Goal: Information Seeking & Learning: Learn about a topic

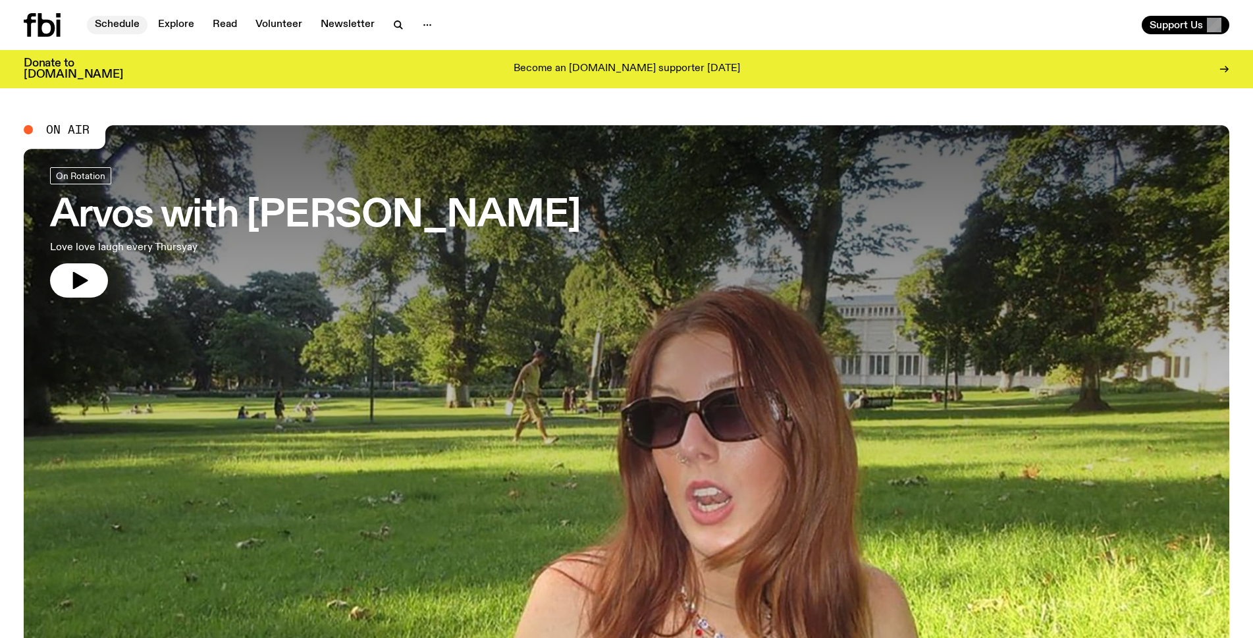
click at [117, 28] on link "Schedule" at bounding box center [117, 25] width 61 height 18
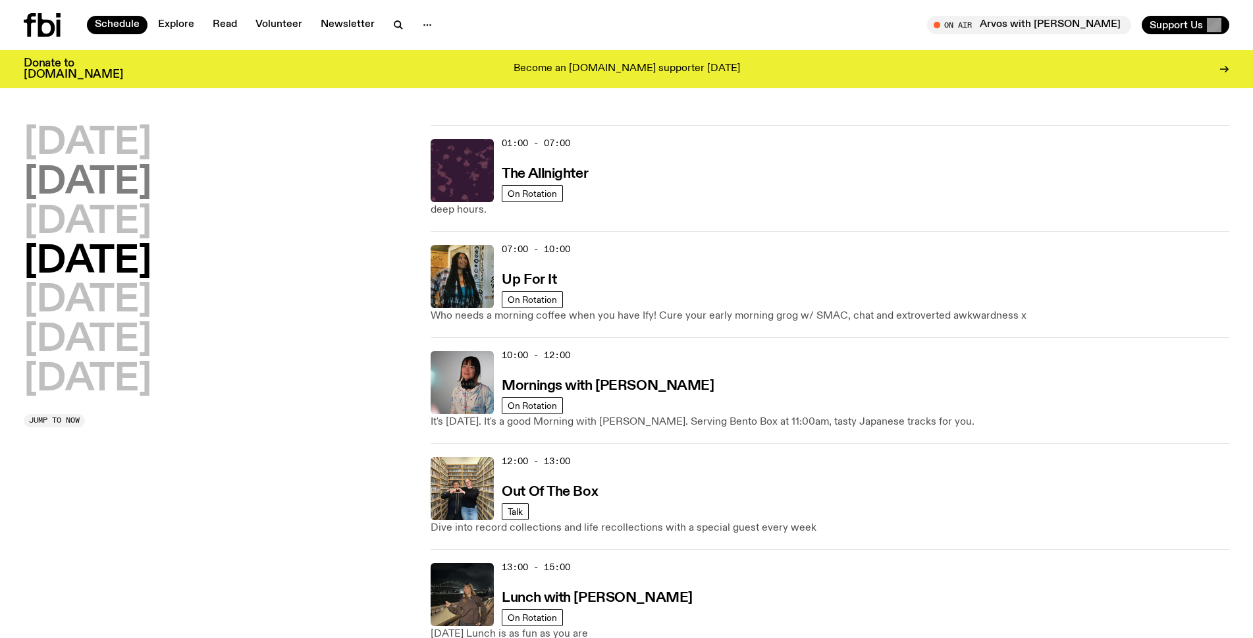
click at [90, 180] on h2 "[DATE]" at bounding box center [88, 183] width 128 height 37
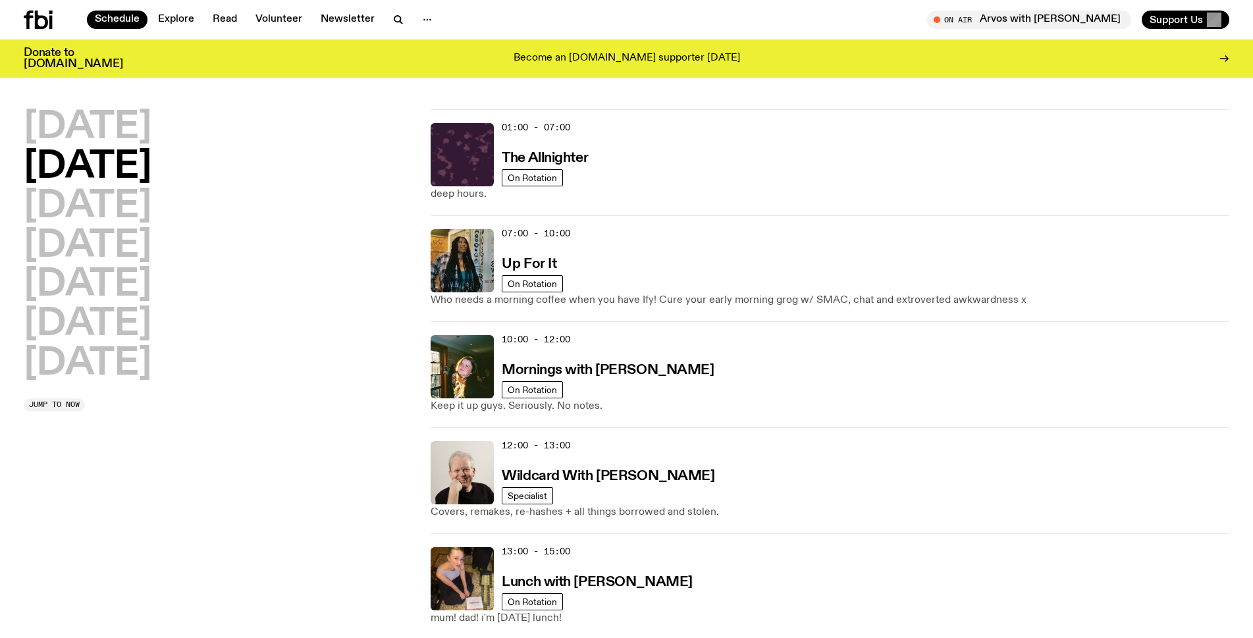
scroll to position [37, 0]
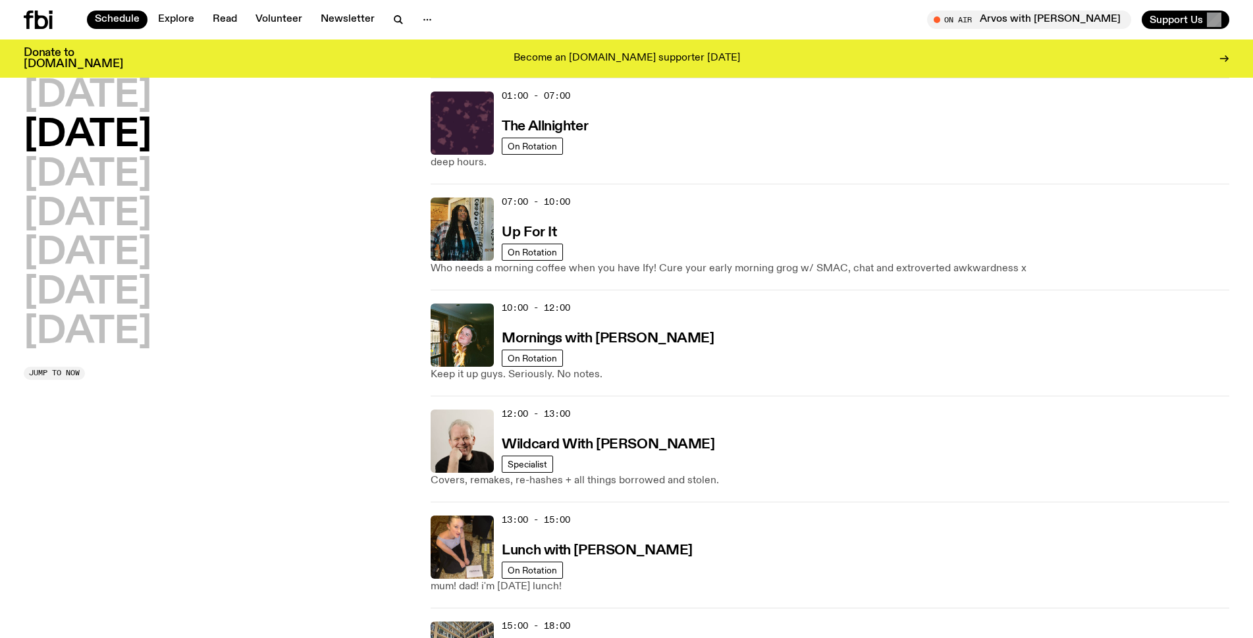
click at [109, 137] on h2 "[DATE]" at bounding box center [88, 135] width 128 height 37
click at [543, 444] on h3 "Wildcard With [PERSON_NAME]" at bounding box center [608, 445] width 213 height 14
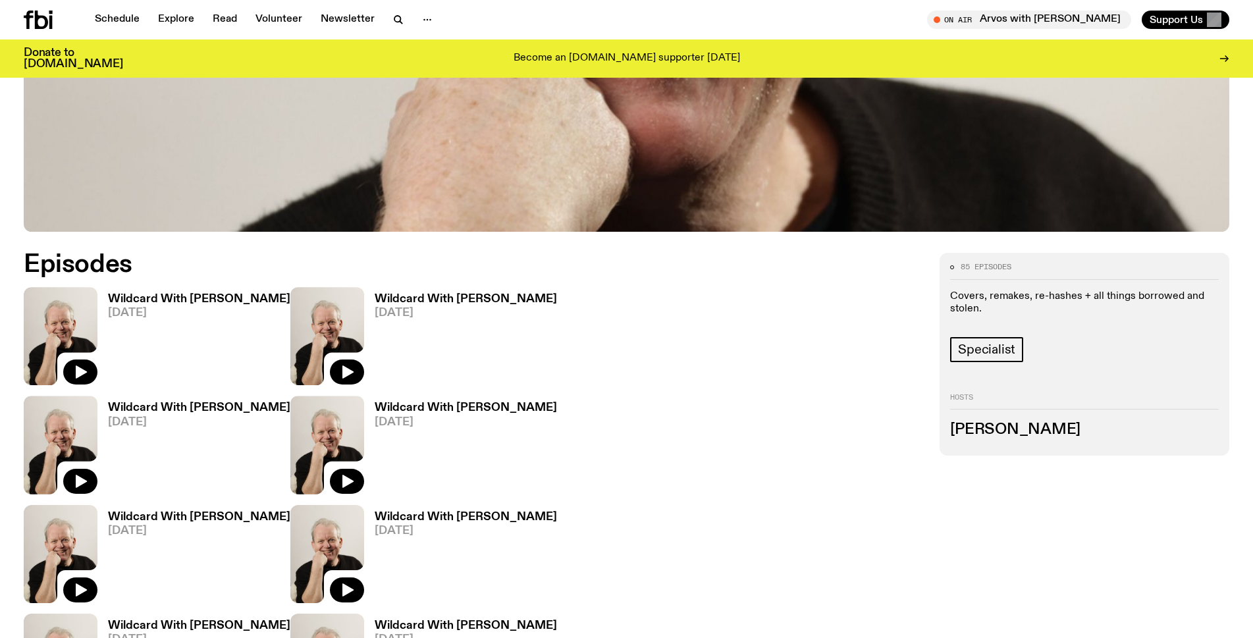
scroll to position [583, 0]
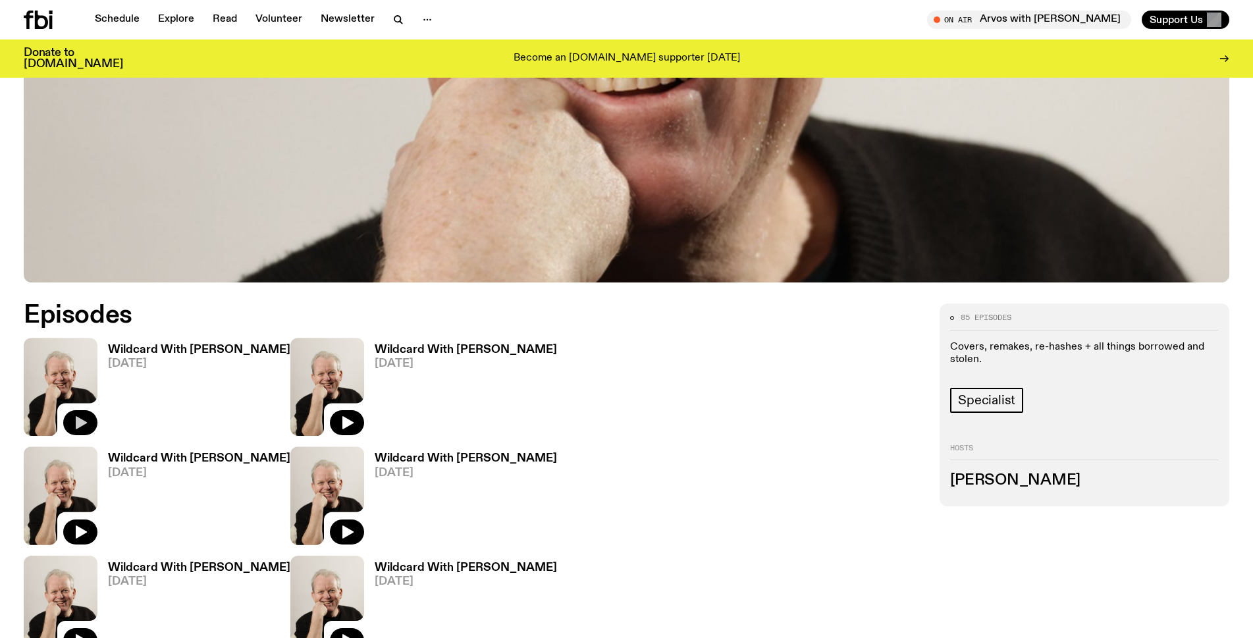
click at [85, 422] on icon "button" at bounding box center [81, 423] width 11 height 13
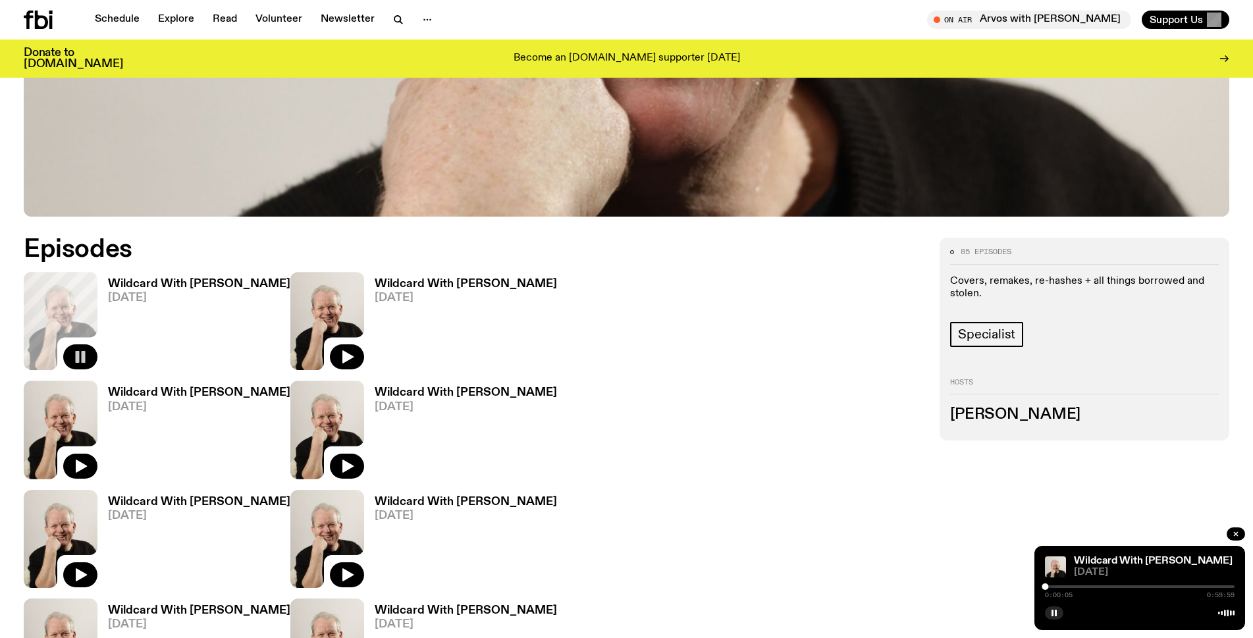
scroll to position [385, 0]
